Goal: Information Seeking & Learning: Learn about a topic

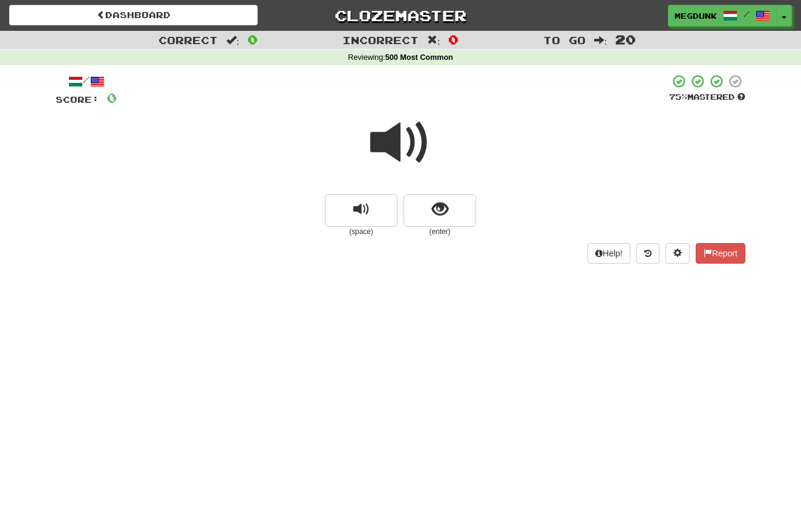
click at [391, 139] on span at bounding box center [400, 143] width 61 height 61
click at [443, 206] on span "show sentence" at bounding box center [440, 210] width 16 height 16
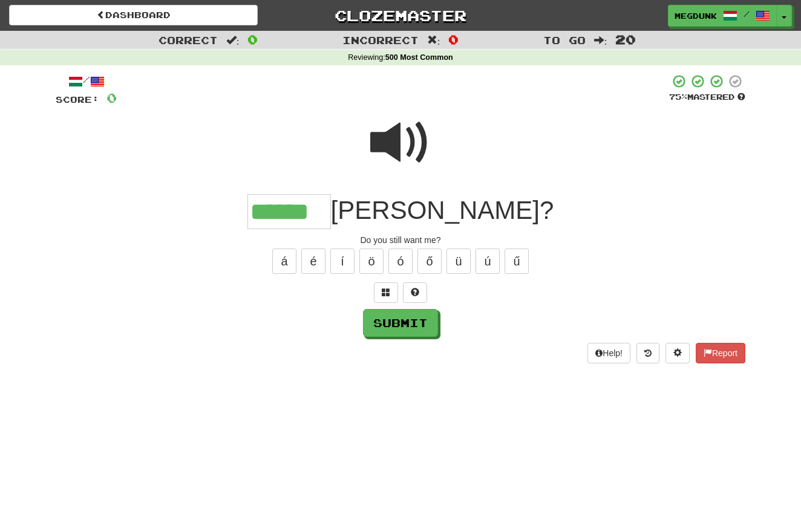
type input "******"
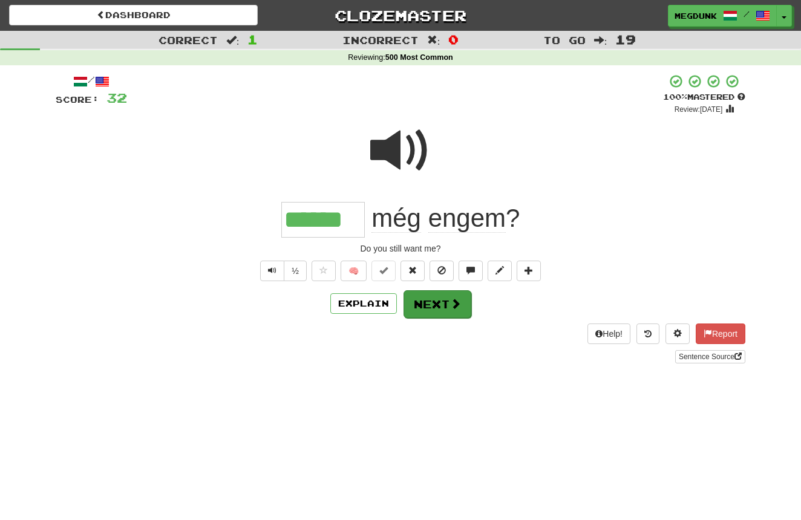
click at [447, 303] on button "Next" at bounding box center [438, 304] width 68 height 28
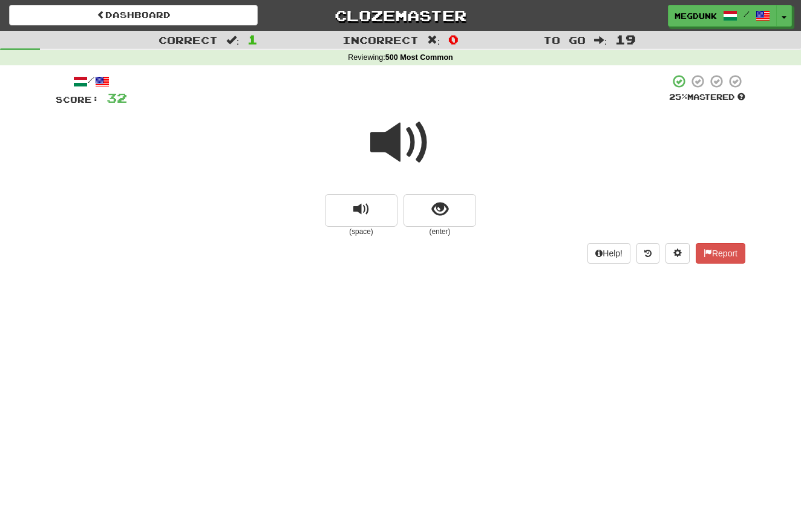
click at [381, 139] on span at bounding box center [400, 143] width 61 height 61
click at [439, 212] on span "show sentence" at bounding box center [440, 210] width 16 height 16
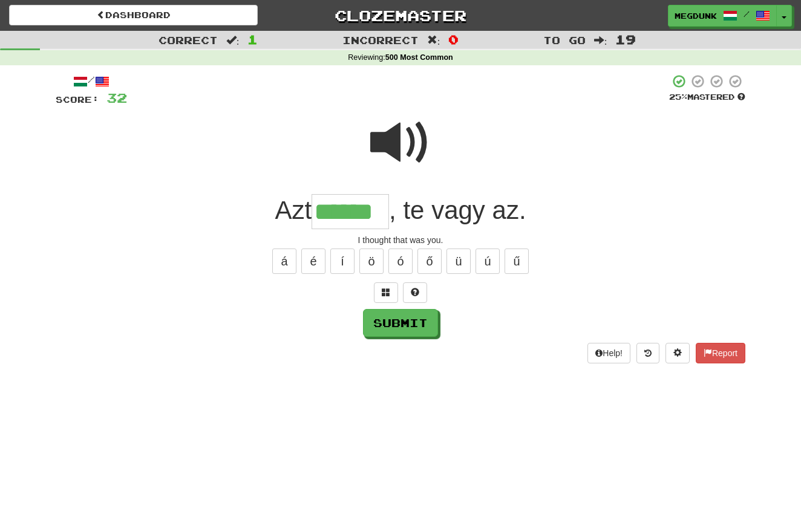
type input "******"
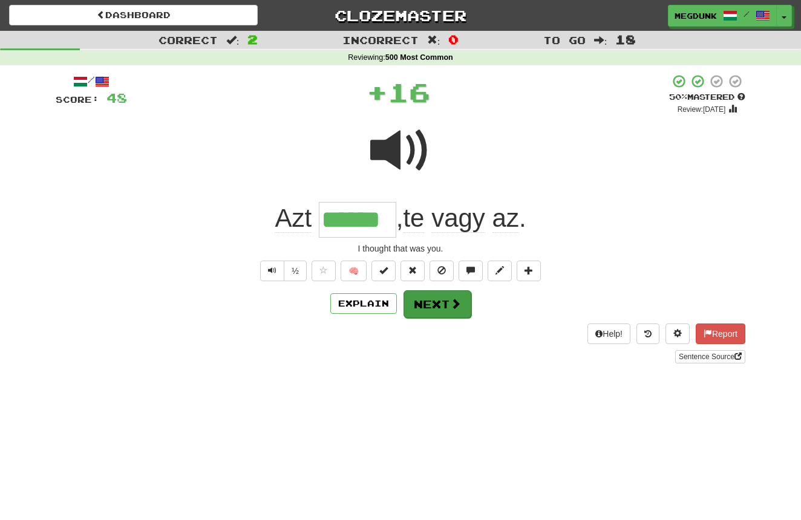
click at [447, 309] on button "Next" at bounding box center [438, 304] width 68 height 28
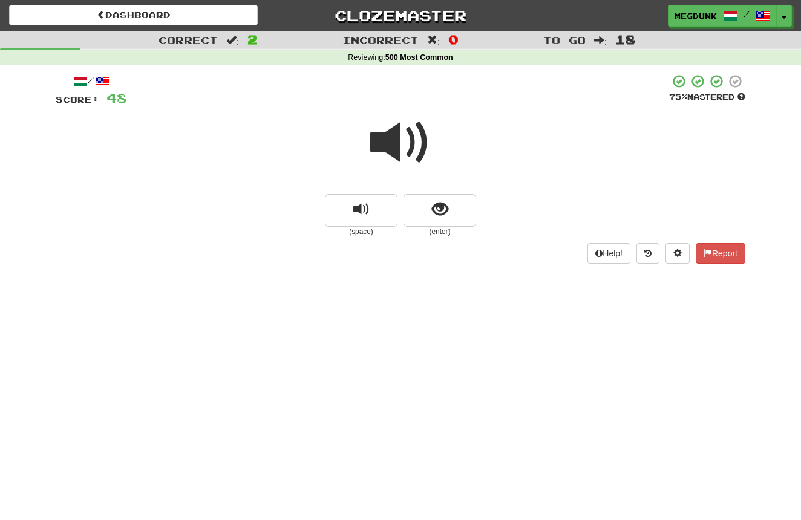
click at [393, 143] on span at bounding box center [400, 143] width 61 height 61
click at [435, 209] on span "show sentence" at bounding box center [440, 210] width 16 height 16
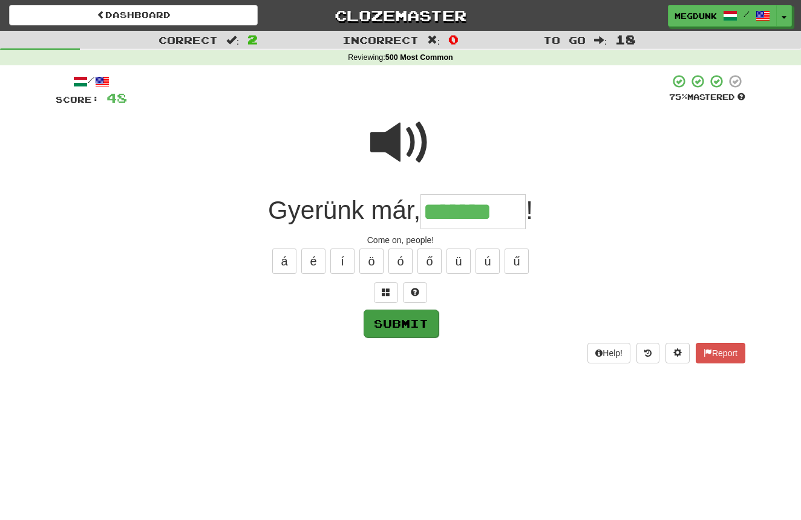
type input "*******"
click at [398, 320] on button "Submit" at bounding box center [401, 324] width 75 height 28
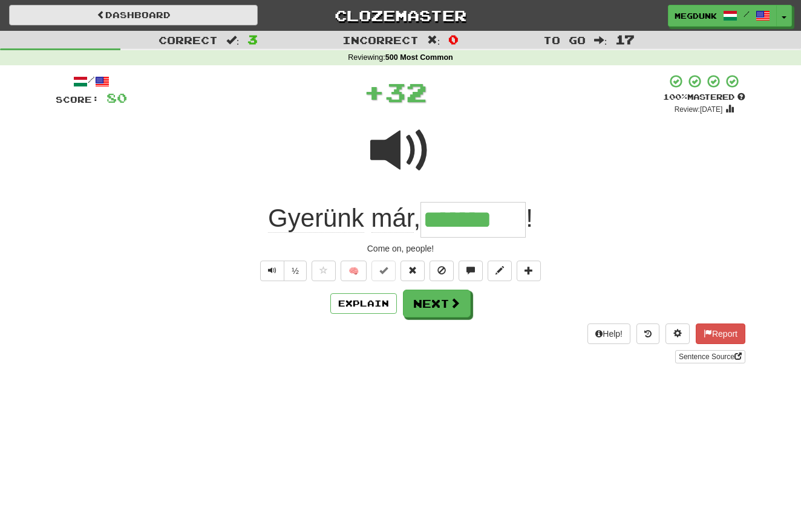
click at [192, 19] on link "Dashboard" at bounding box center [133, 15] width 249 height 21
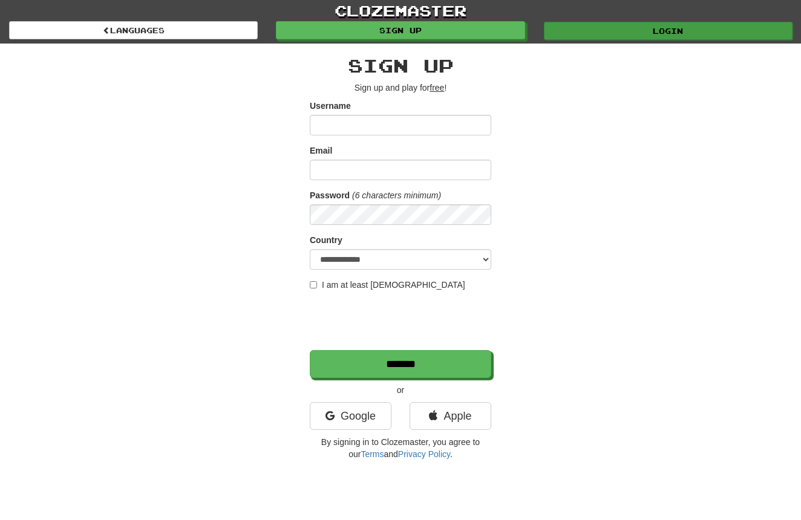
click at [621, 28] on link "Login" at bounding box center [668, 31] width 249 height 18
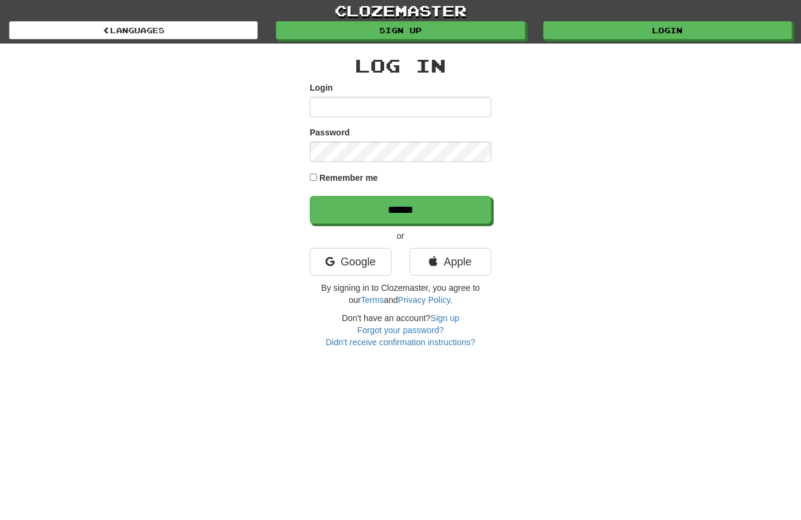
type input "**********"
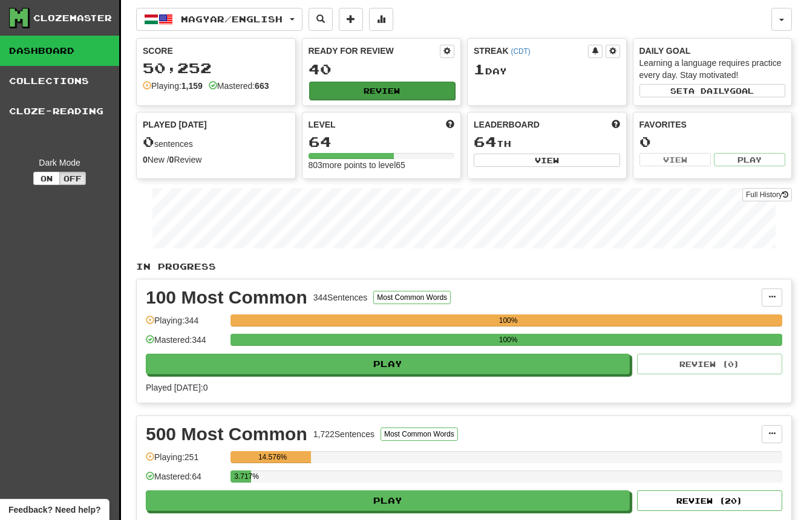
click at [377, 90] on button "Review" at bounding box center [382, 91] width 146 height 18
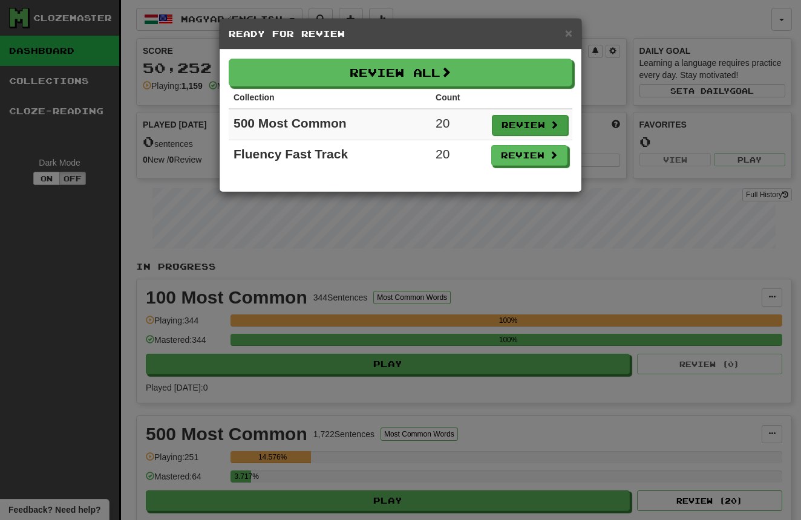
click at [527, 125] on button "Review" at bounding box center [530, 125] width 76 height 21
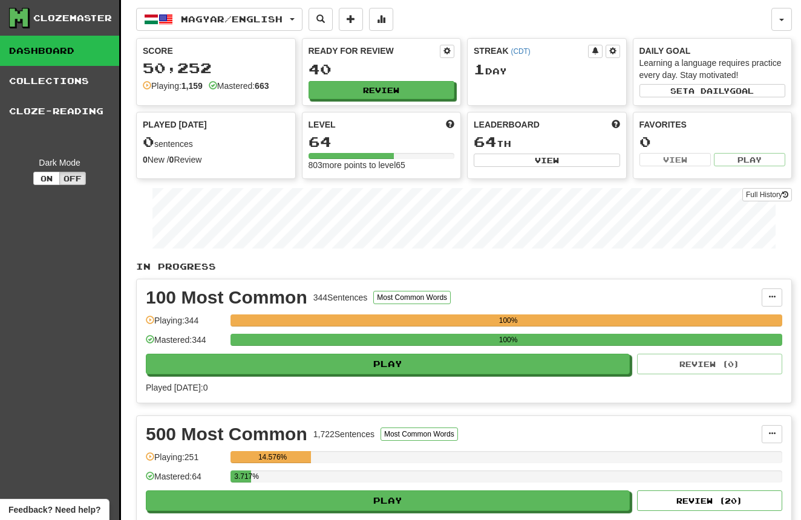
select select "**"
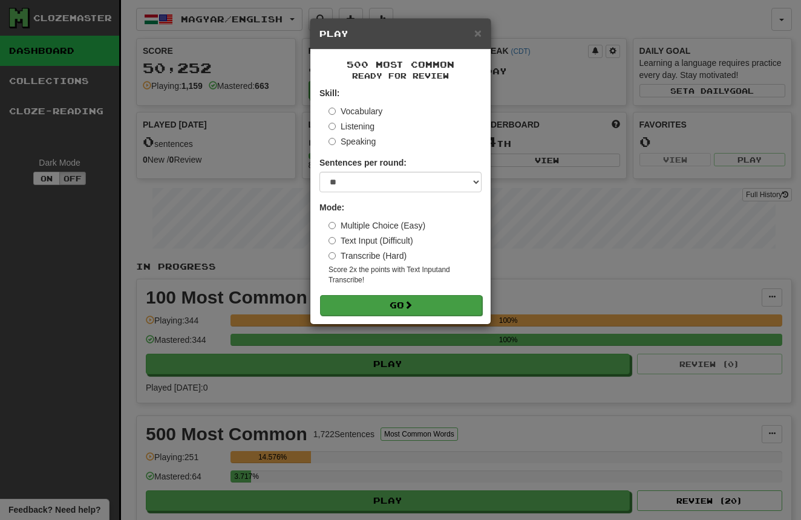
click at [396, 302] on button "Go" at bounding box center [401, 305] width 162 height 21
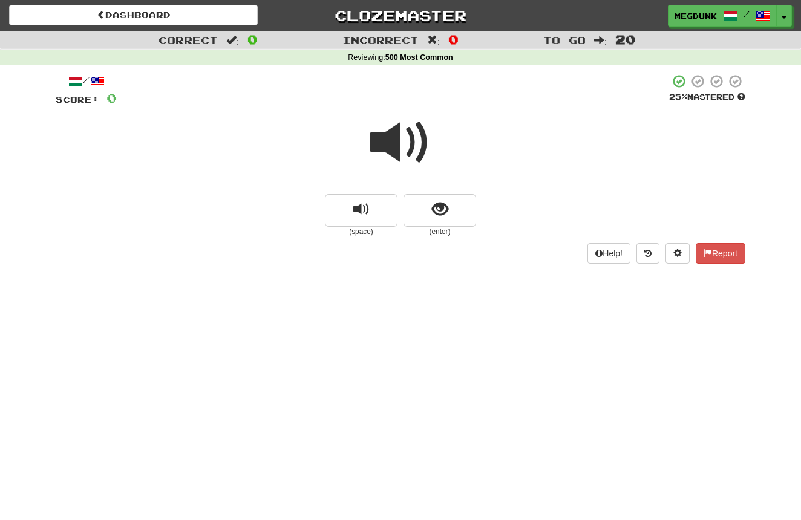
click at [386, 141] on span at bounding box center [400, 143] width 61 height 61
click at [439, 211] on span "show sentence" at bounding box center [440, 210] width 16 height 16
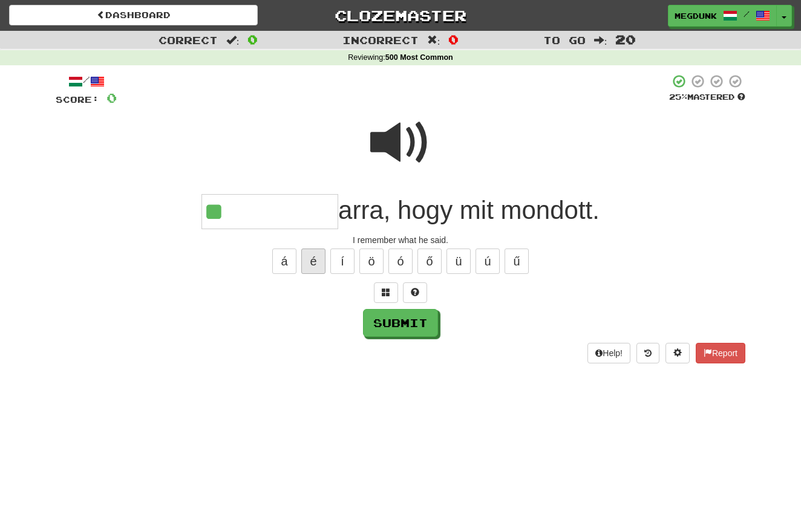
click at [319, 251] on button "é" at bounding box center [313, 261] width 24 height 25
click at [319, 264] on button "é" at bounding box center [313, 261] width 24 height 25
click at [412, 288] on span at bounding box center [415, 292] width 8 height 8
click at [398, 297] on button at bounding box center [400, 293] width 24 height 21
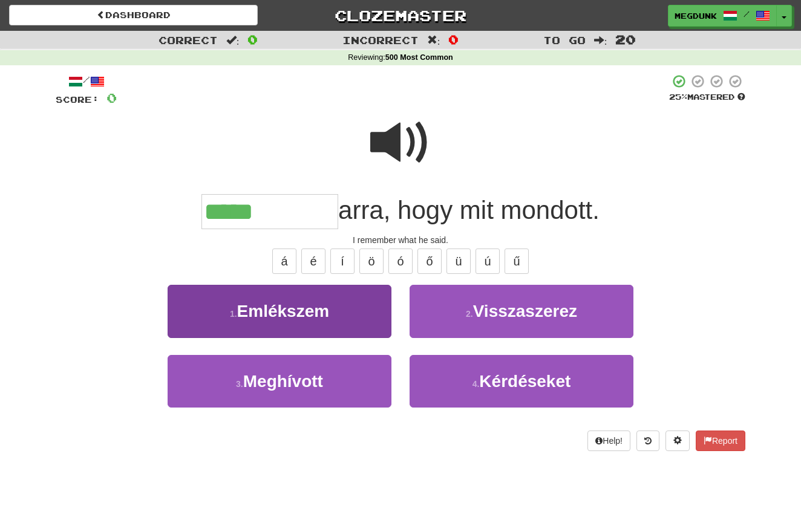
click at [344, 306] on button "1 . Emlékszem" at bounding box center [280, 311] width 224 height 53
type input "*********"
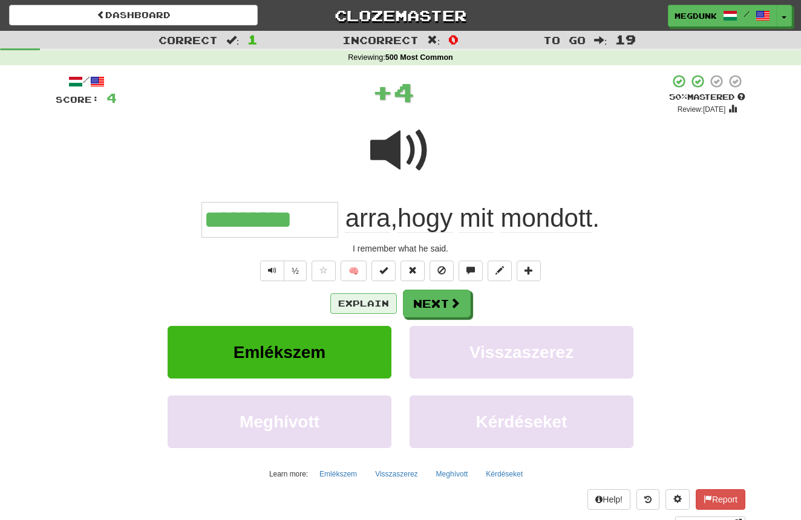
click at [347, 304] on button "Explain" at bounding box center [363, 303] width 67 height 21
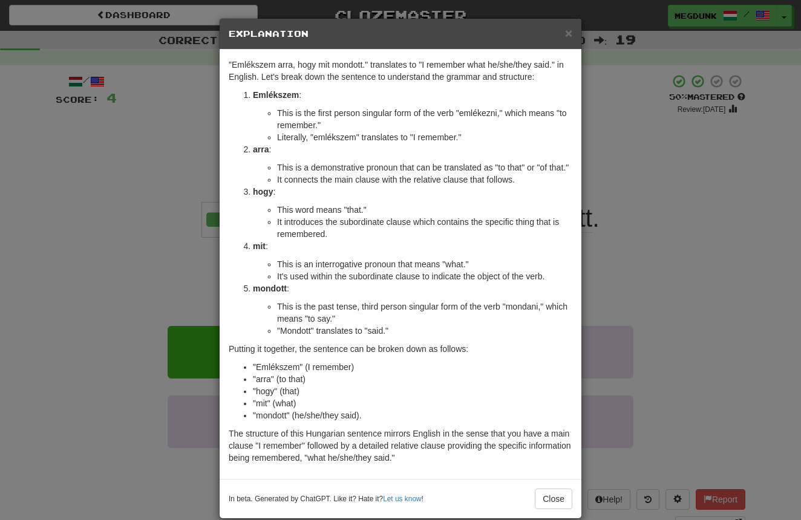
click at [654, 235] on div "× Explanation "Emlékszem arra, hogy mit mondott." translates to "I remember wha…" at bounding box center [400, 260] width 801 height 520
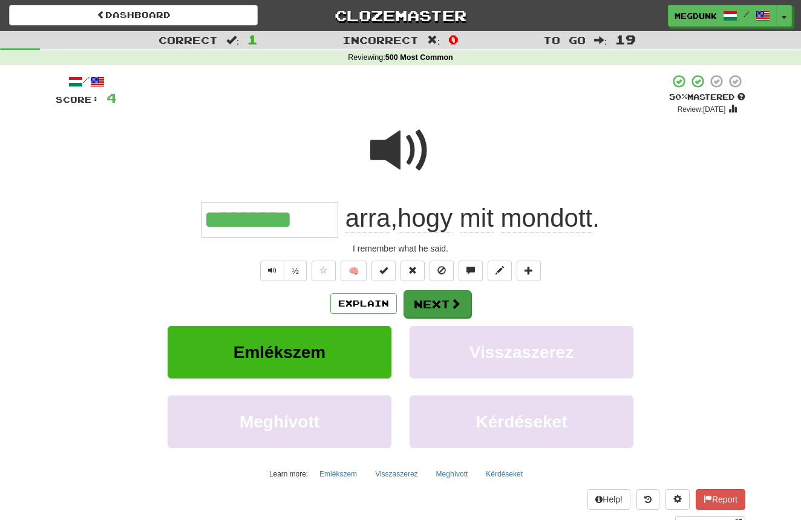
click at [431, 301] on button "Next" at bounding box center [438, 304] width 68 height 28
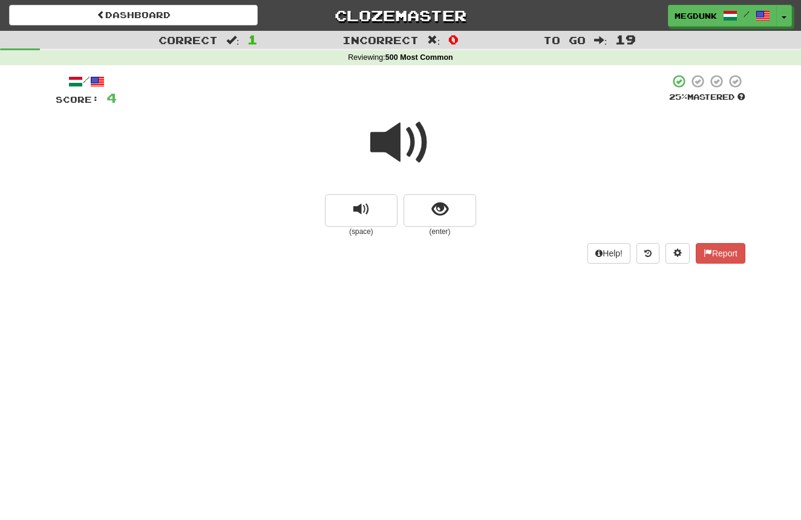
click at [387, 149] on span at bounding box center [400, 143] width 61 height 61
click at [428, 205] on button "show sentence" at bounding box center [440, 210] width 73 height 33
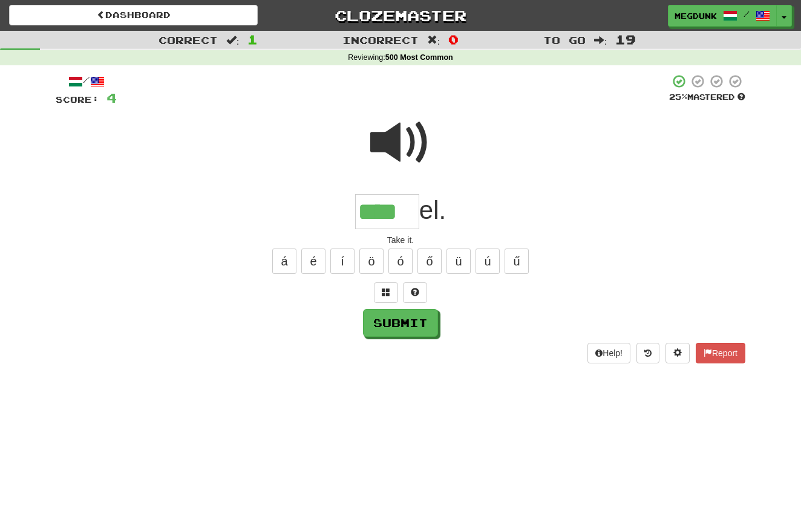
type input "****"
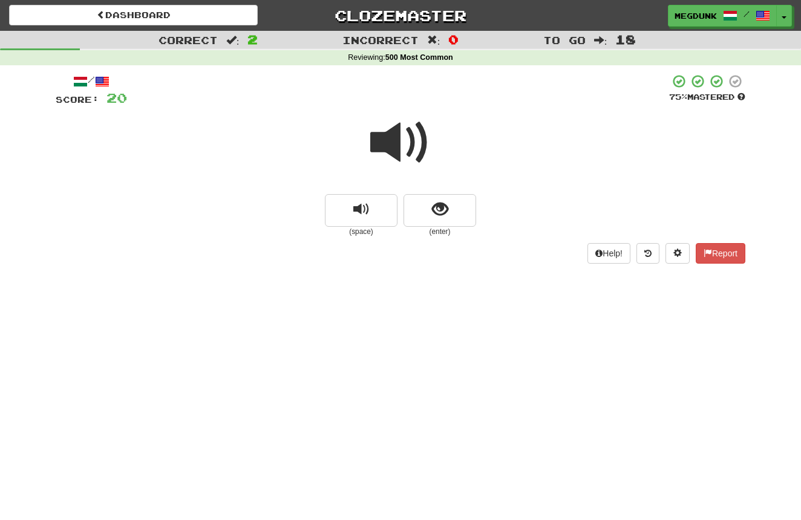
click at [395, 146] on span at bounding box center [400, 143] width 61 height 61
click at [435, 206] on span "show sentence" at bounding box center [440, 210] width 16 height 16
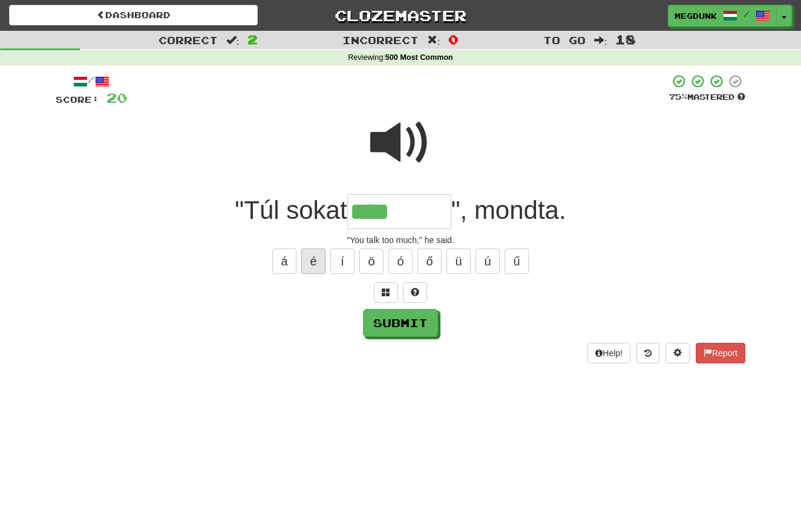
click at [316, 261] on button "é" at bounding box center [313, 261] width 24 height 25
type input "********"
click at [389, 323] on button "Submit" at bounding box center [401, 324] width 75 height 28
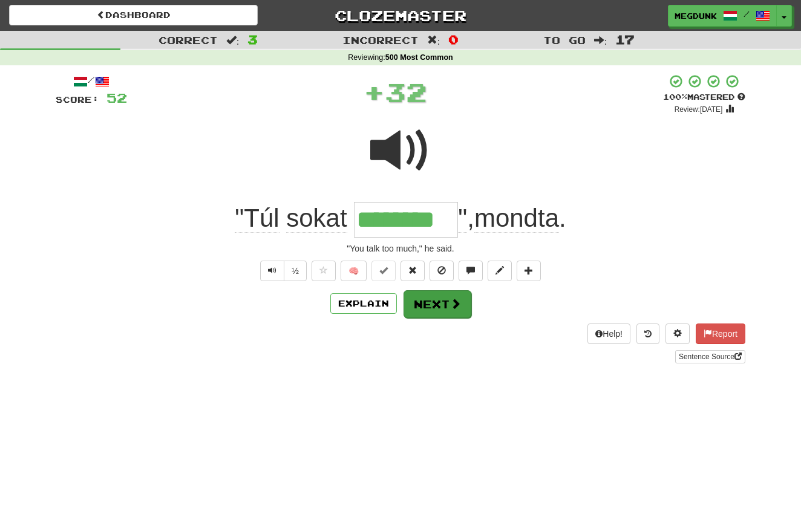
click at [430, 300] on button "Next" at bounding box center [438, 304] width 68 height 28
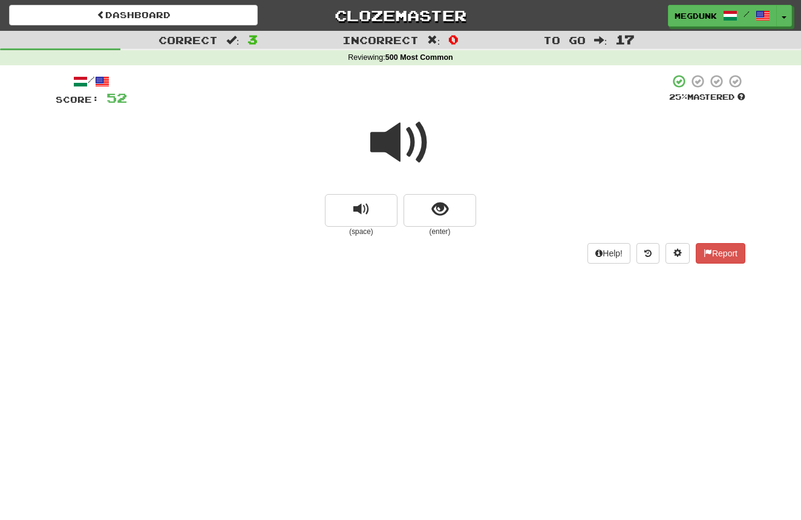
click at [386, 142] on span at bounding box center [400, 143] width 61 height 61
click at [439, 204] on span "show sentence" at bounding box center [440, 210] width 16 height 16
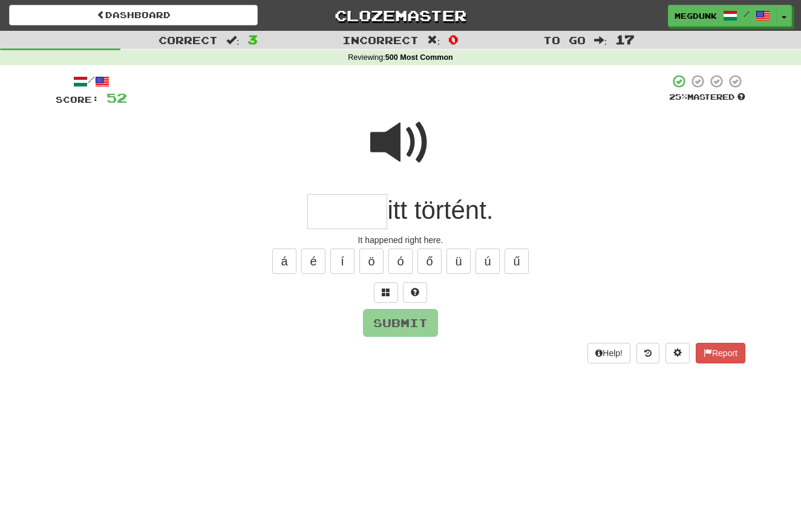
type input "*"
click at [396, 142] on span at bounding box center [400, 143] width 61 height 61
click at [316, 263] on button "é" at bounding box center [313, 261] width 24 height 25
click at [380, 322] on button "Submit" at bounding box center [401, 324] width 75 height 28
type input "*****"
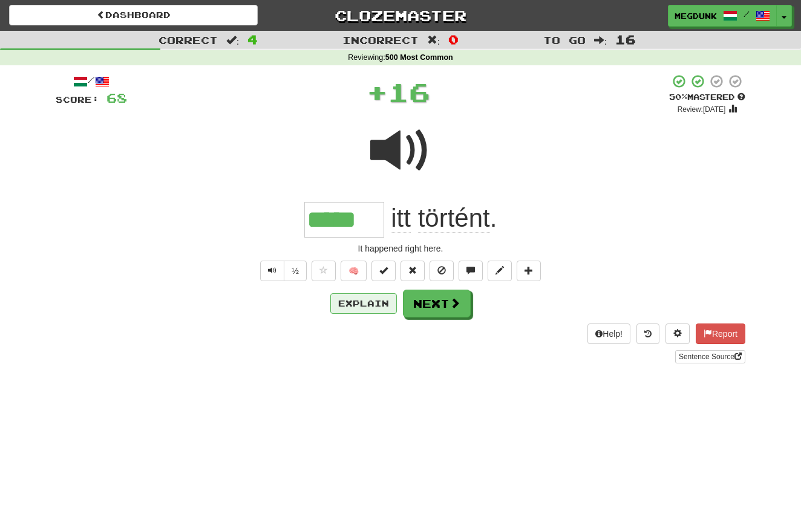
click at [362, 301] on button "Explain" at bounding box center [363, 303] width 67 height 21
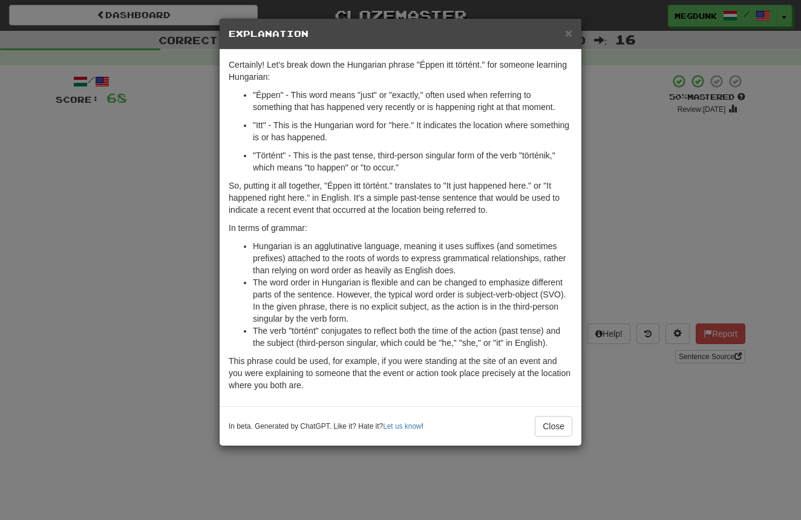
click at [615, 175] on div "× Explanation Certainly! Let's break down the Hungarian phrase "Éppen itt törté…" at bounding box center [400, 260] width 801 height 520
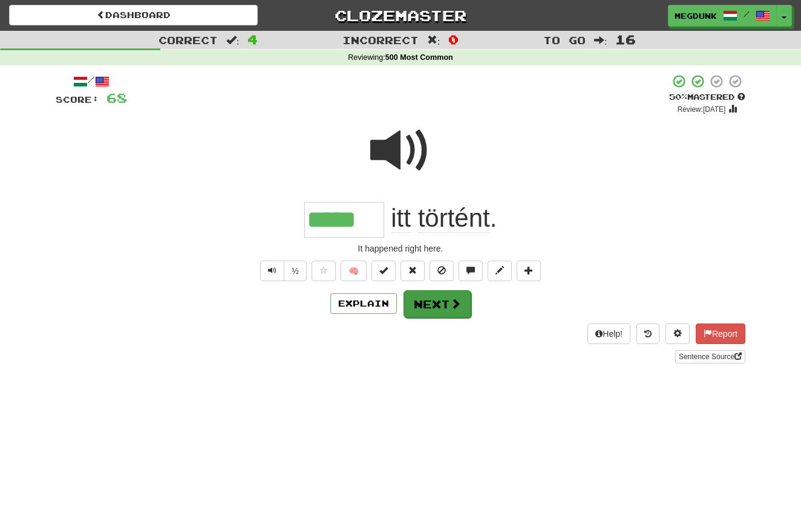
click at [447, 302] on button "Next" at bounding box center [438, 304] width 68 height 28
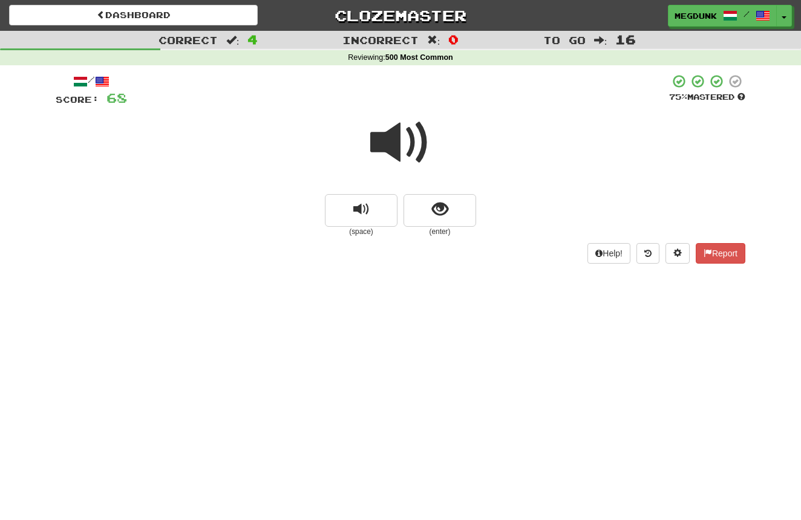
click at [381, 145] on span at bounding box center [400, 143] width 61 height 61
click at [438, 203] on span "show sentence" at bounding box center [440, 210] width 16 height 16
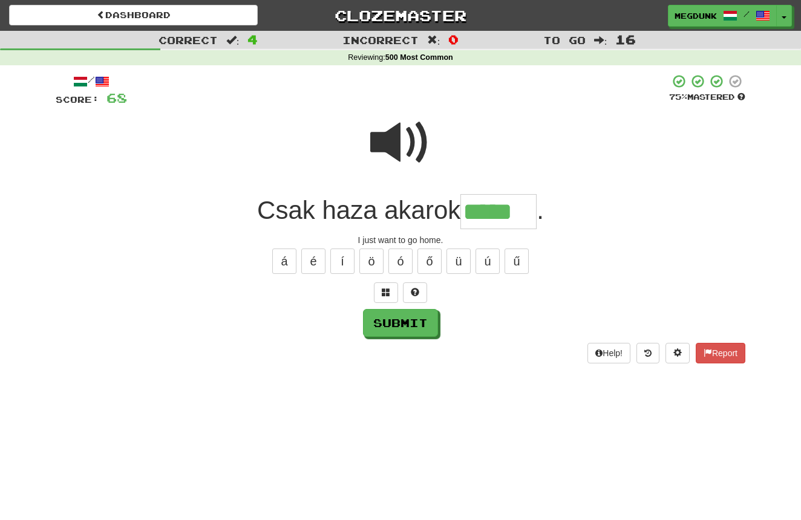
type input "*****"
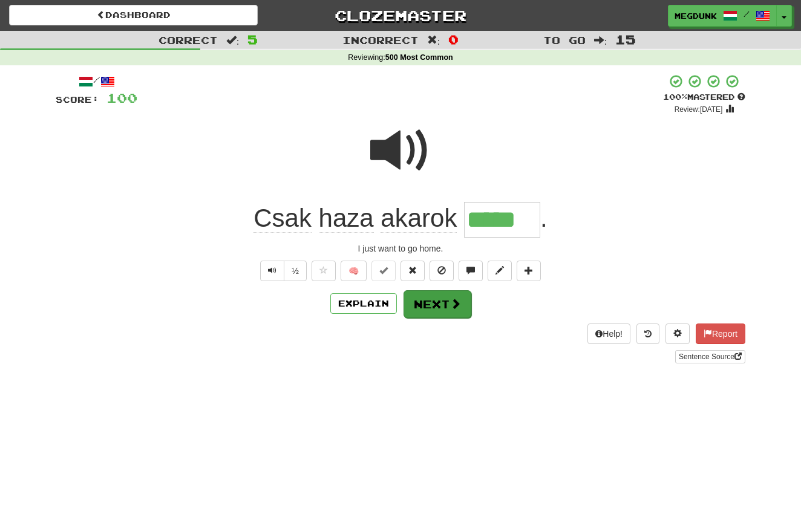
click at [425, 301] on button "Next" at bounding box center [438, 304] width 68 height 28
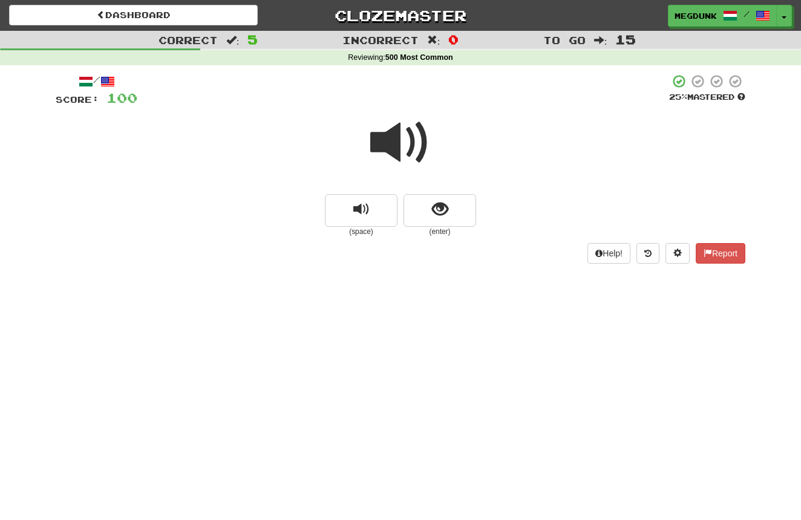
click at [395, 142] on span at bounding box center [400, 143] width 61 height 61
click at [438, 207] on span "show sentence" at bounding box center [440, 210] width 16 height 16
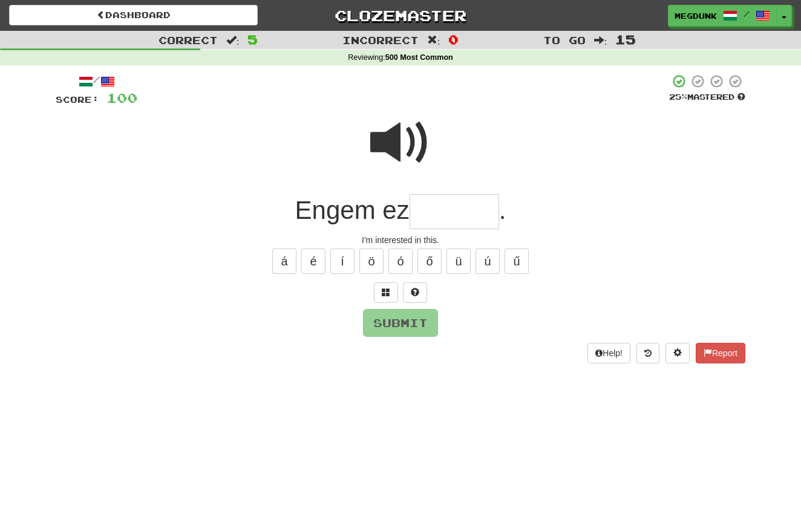
type input "*"
click at [309, 264] on button "é" at bounding box center [313, 261] width 24 height 25
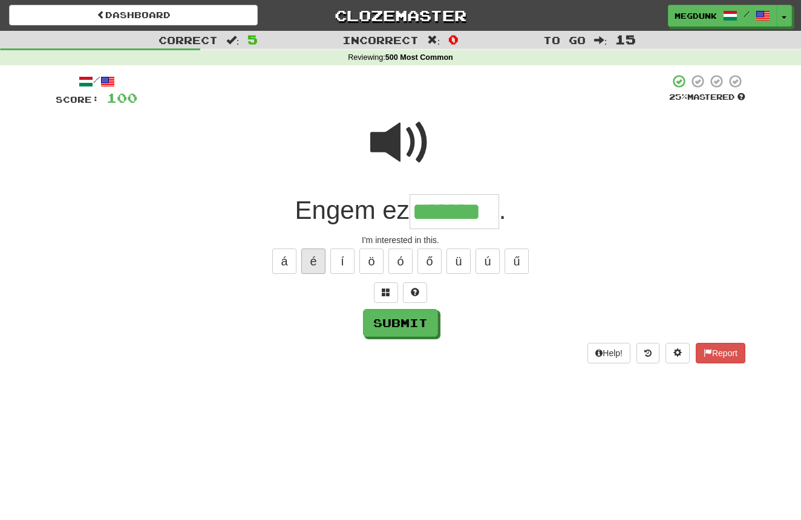
type input "*******"
